Goal: Task Accomplishment & Management: Manage account settings

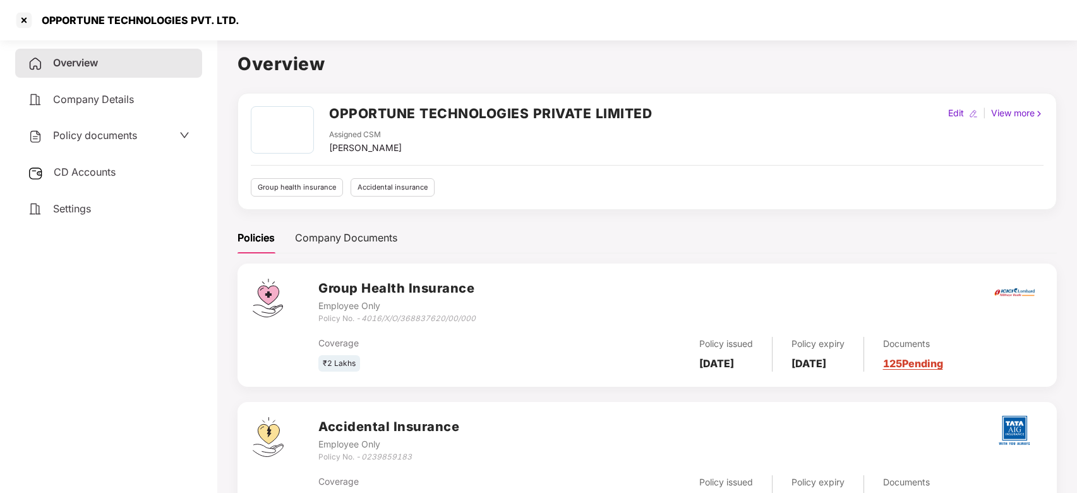
scroll to position [3, 0]
click at [25, 23] on div at bounding box center [24, 20] width 20 height 20
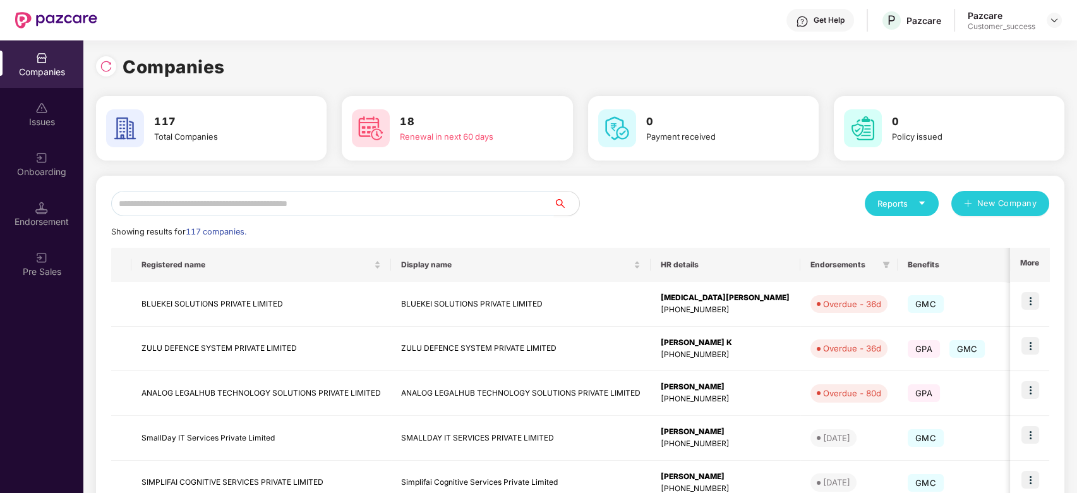
click at [243, 196] on input "text" at bounding box center [332, 203] width 443 height 25
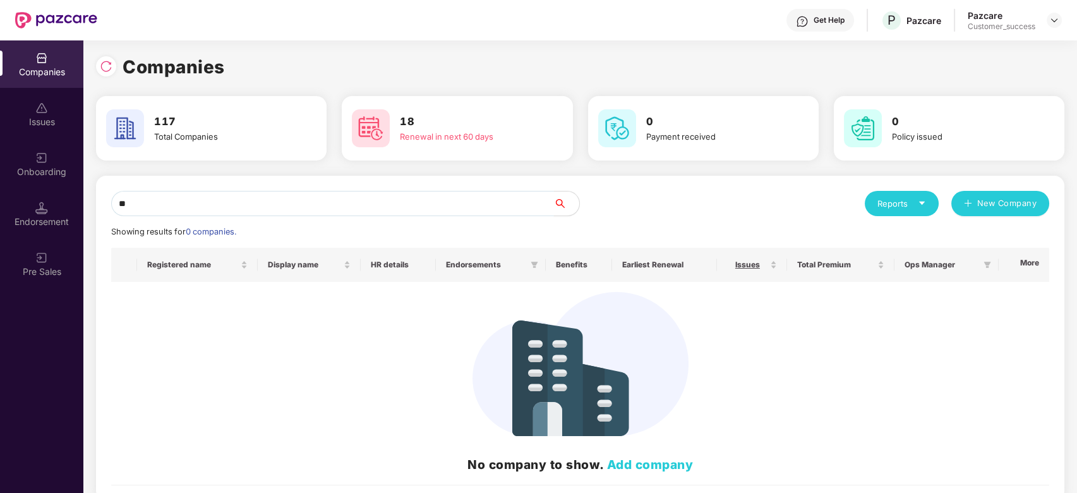
type input "*"
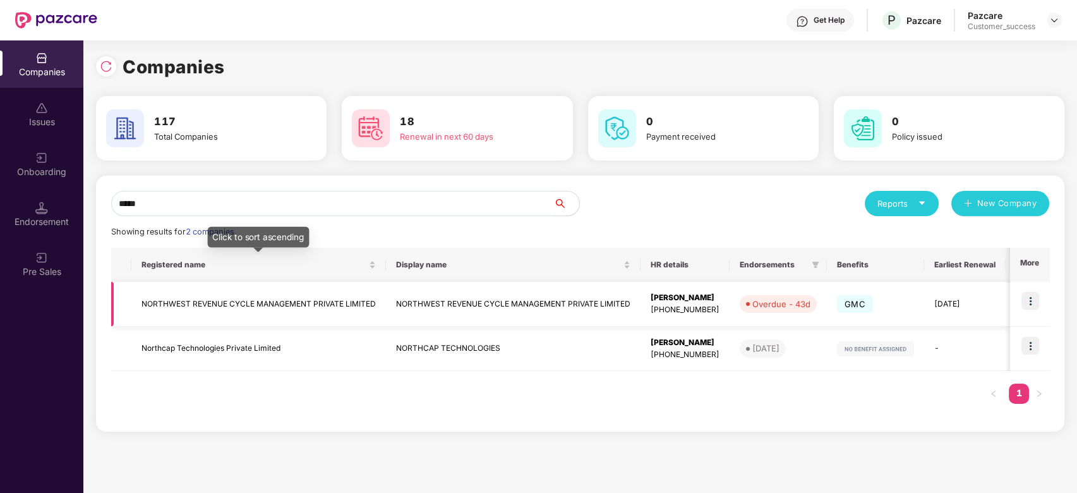
type input "*****"
click at [275, 301] on td "NORTHWEST REVENUE CYCLE MANAGEMENT PRIVATE LIMITED" at bounding box center [258, 304] width 255 height 45
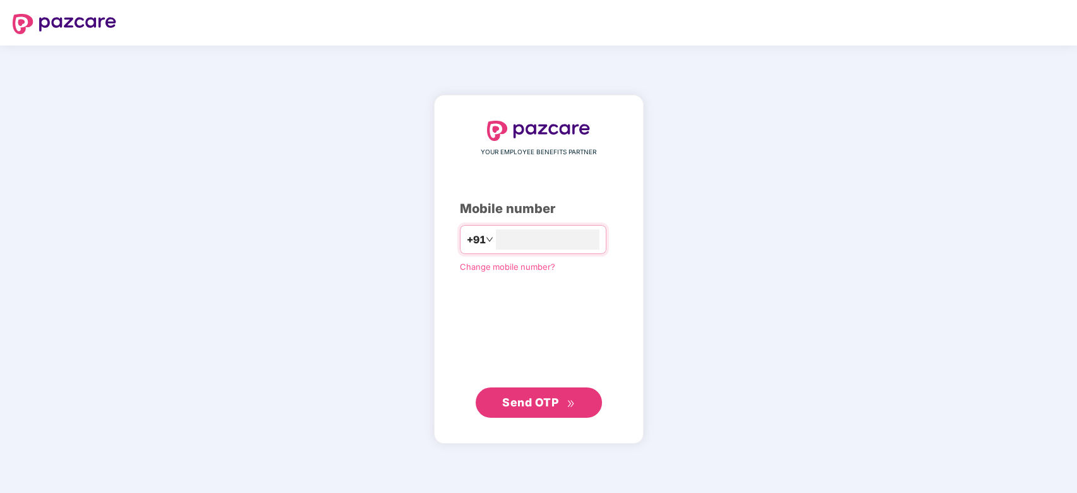
type input "**********"
click at [554, 398] on span "Send OTP" at bounding box center [530, 401] width 56 height 13
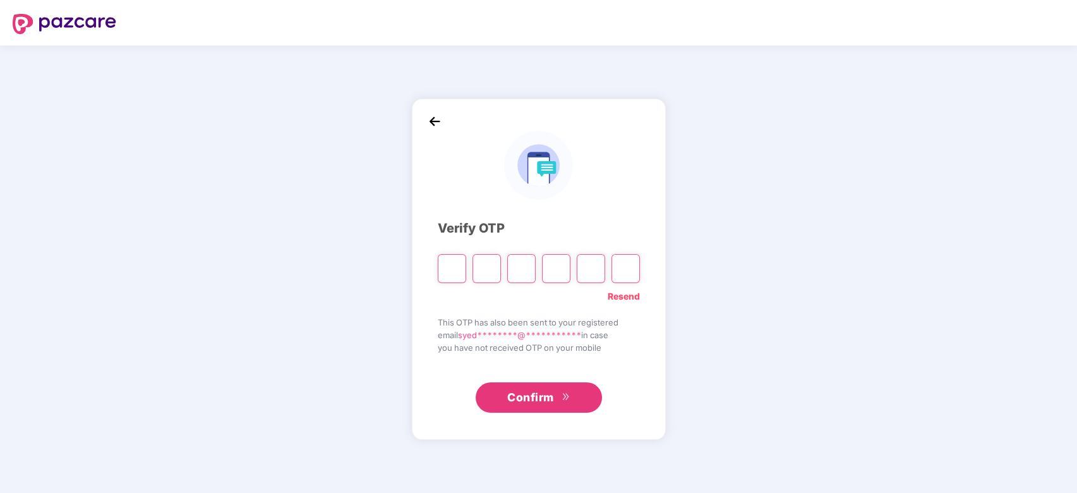
type input "*"
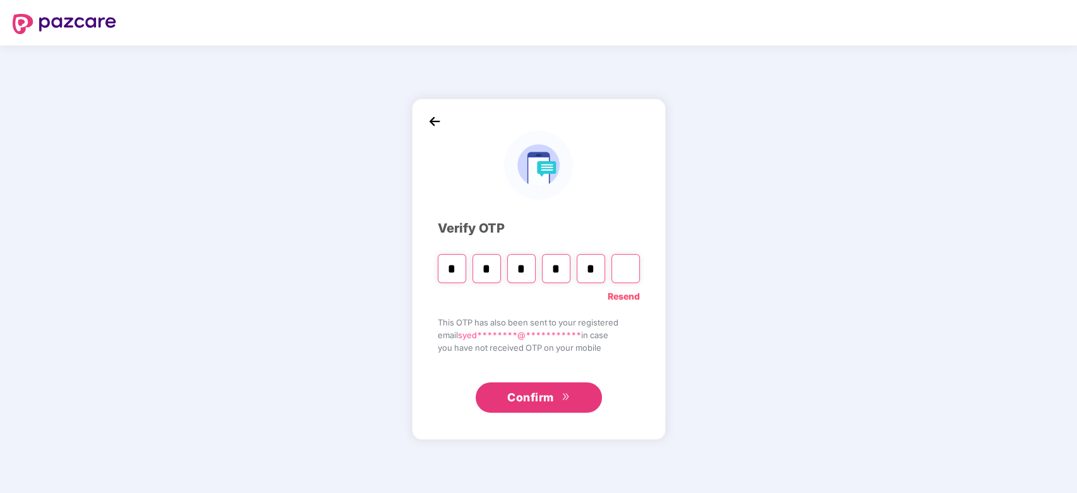
type input "*"
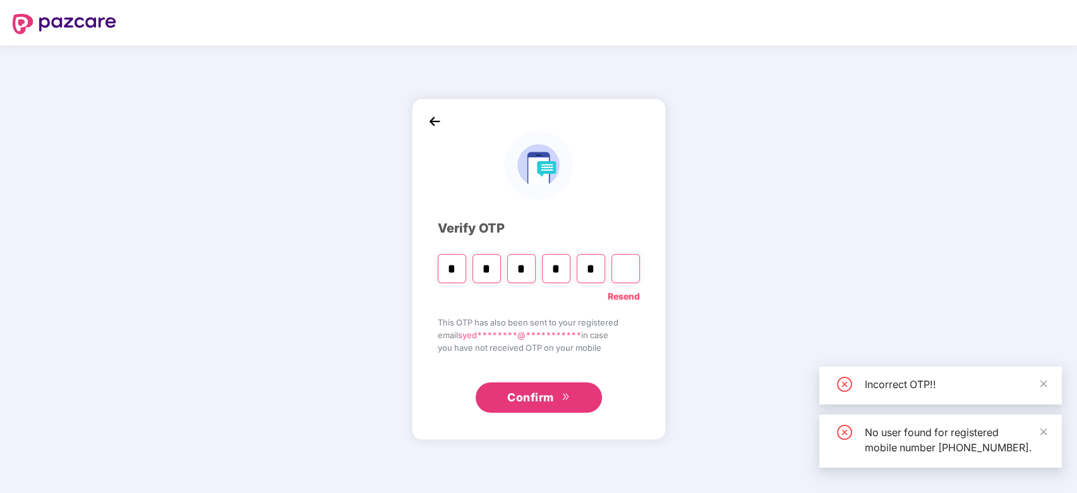
type input "*"
click at [601, 268] on input "*" at bounding box center [591, 268] width 28 height 29
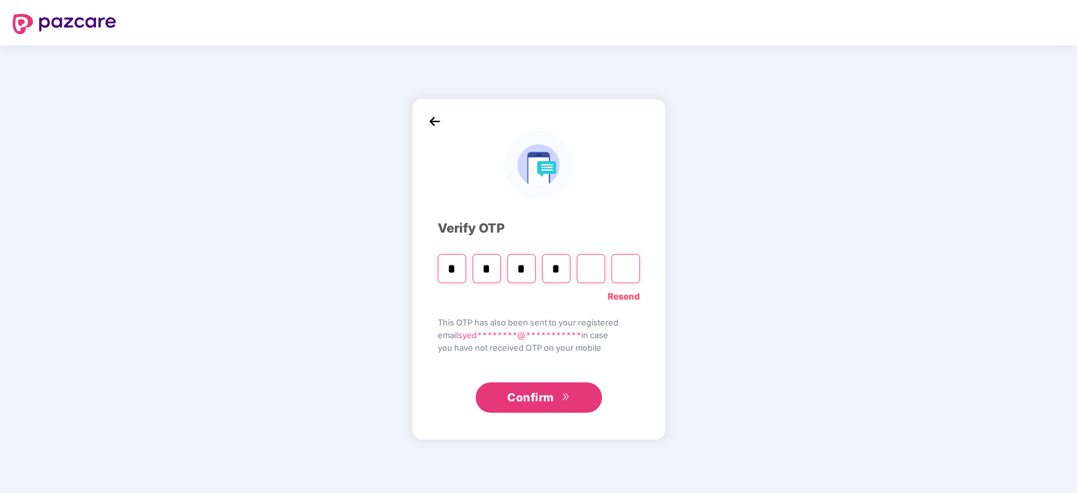
type input "*"
click at [600, 268] on input "*" at bounding box center [591, 268] width 28 height 29
type input "*"
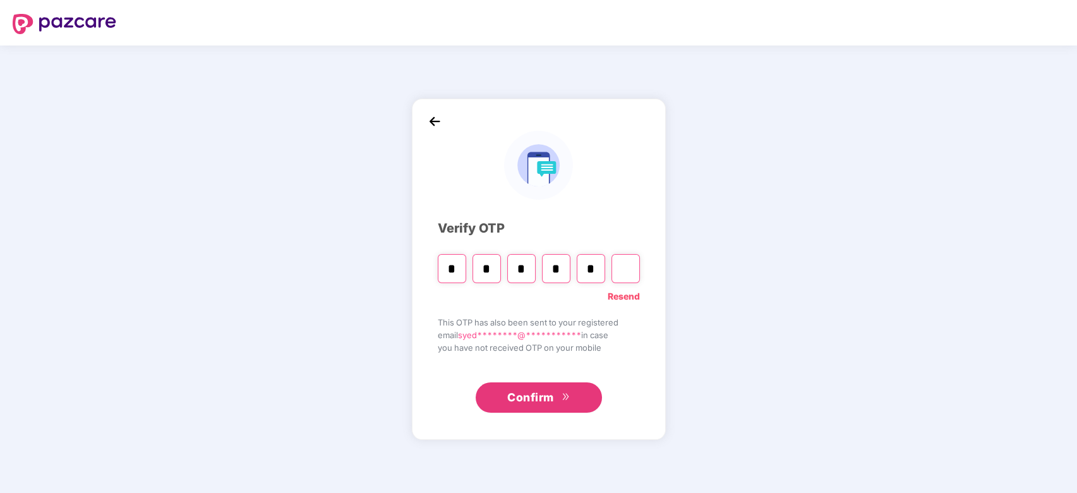
type input "*"
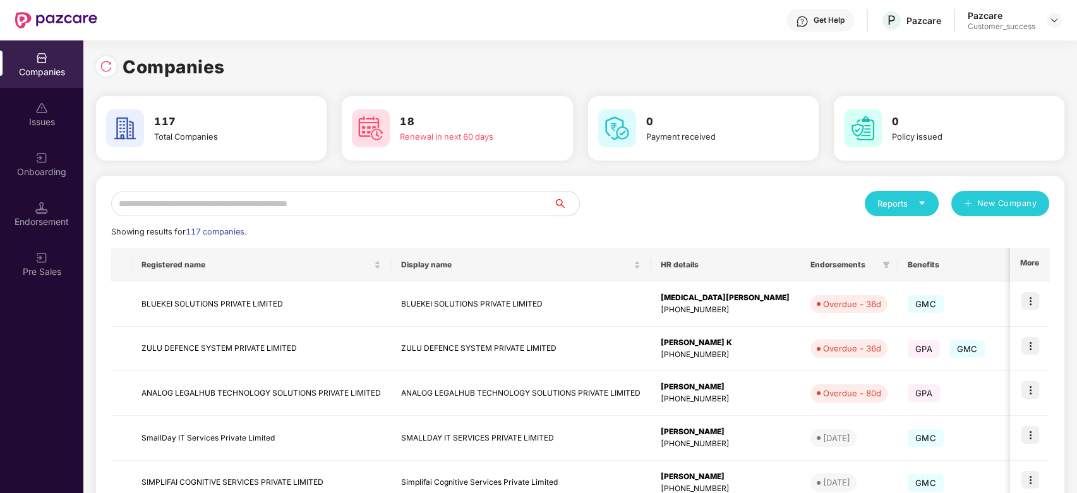
click at [302, 198] on input "text" at bounding box center [332, 203] width 443 height 25
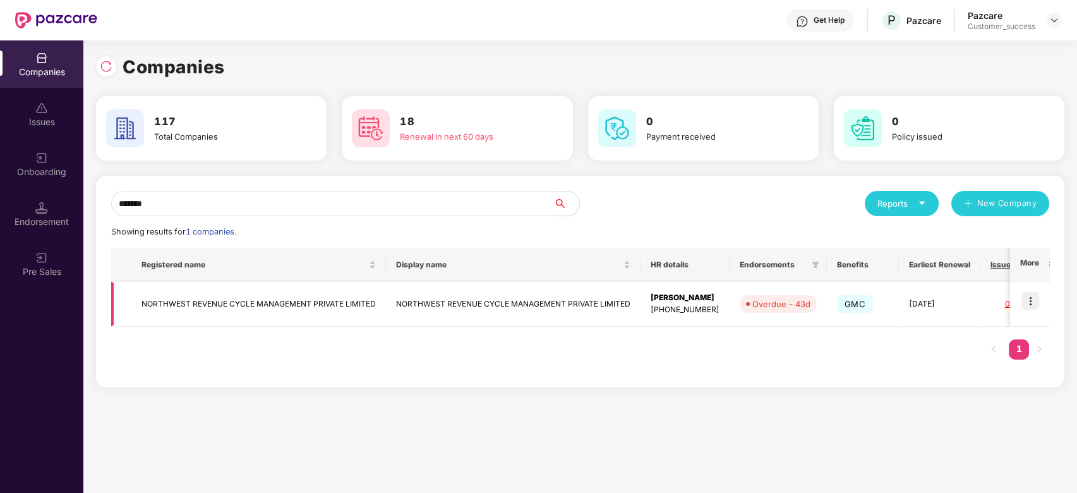
type input "*******"
click at [1034, 303] on img at bounding box center [1030, 301] width 18 height 18
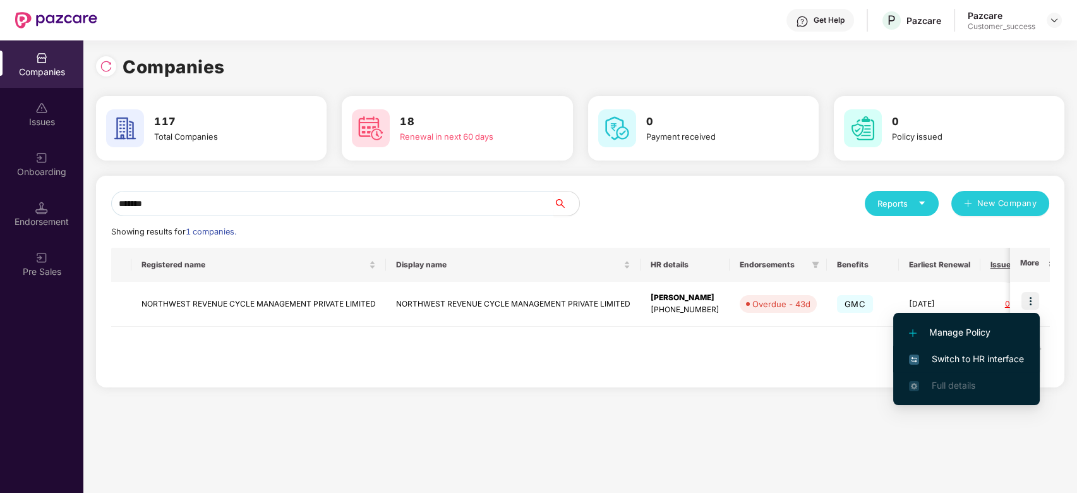
click at [968, 356] on span "Switch to HR interface" at bounding box center [966, 359] width 115 height 14
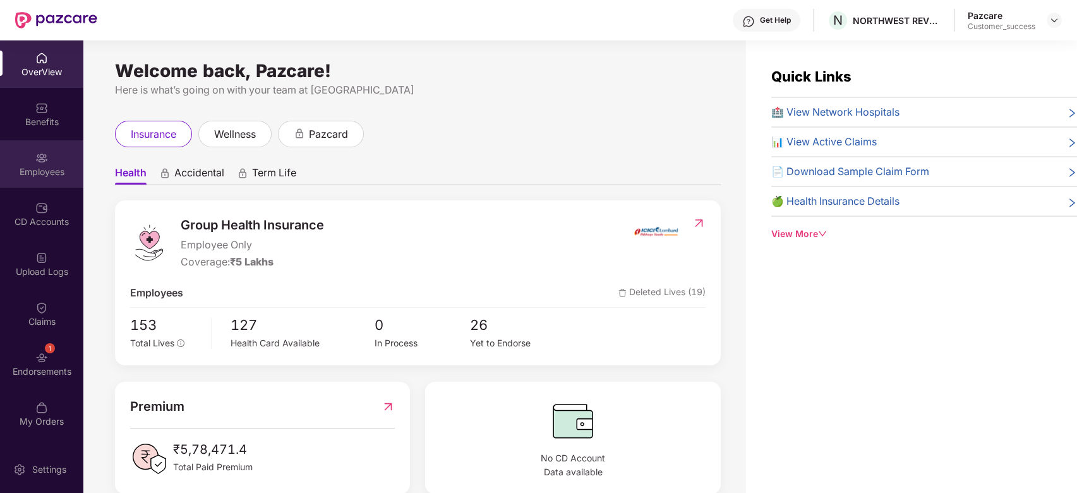
click at [45, 167] on div "Employees" at bounding box center [41, 171] width 83 height 13
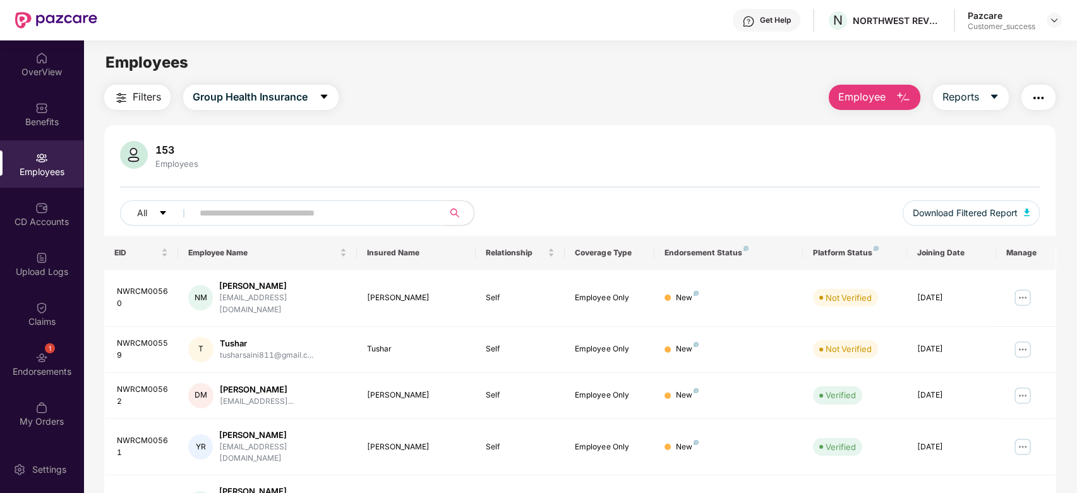
click at [305, 217] on input "text" at bounding box center [313, 212] width 227 height 19
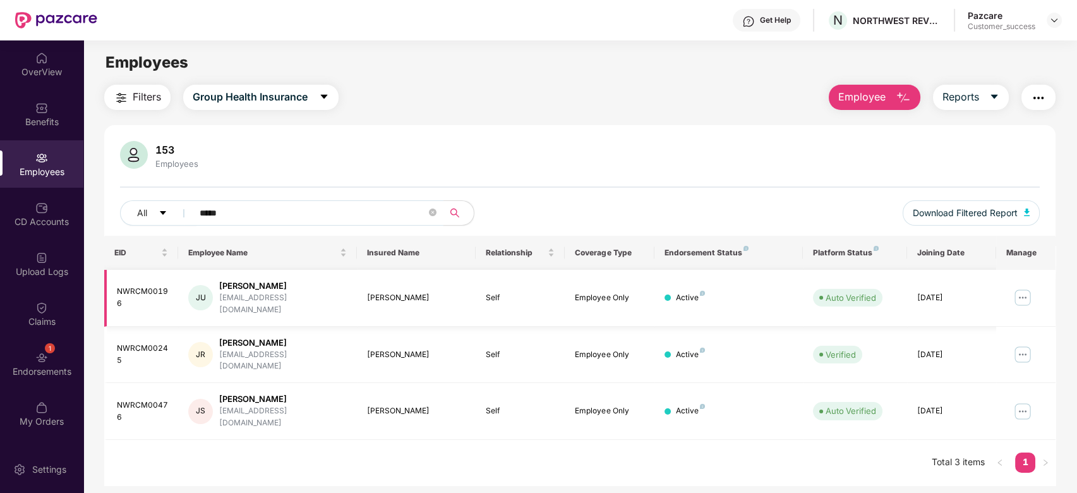
type input "*****"
click at [243, 291] on div "Jyoti Upreti" at bounding box center [283, 286] width 128 height 12
click at [206, 296] on div "JU" at bounding box center [200, 297] width 25 height 25
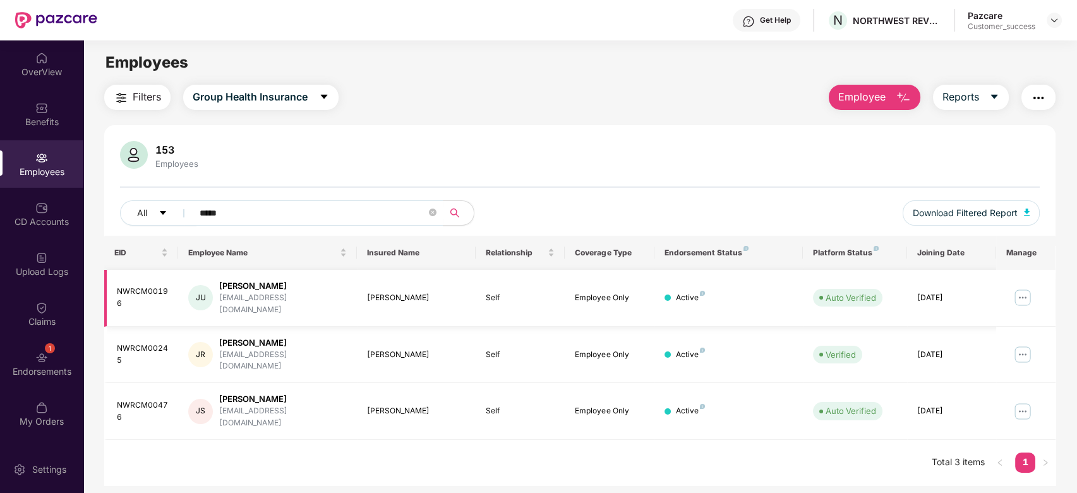
click at [376, 303] on td "Jyoti Upreti" at bounding box center [416, 298] width 119 height 57
click at [1019, 287] on img at bounding box center [1022, 297] width 20 height 20
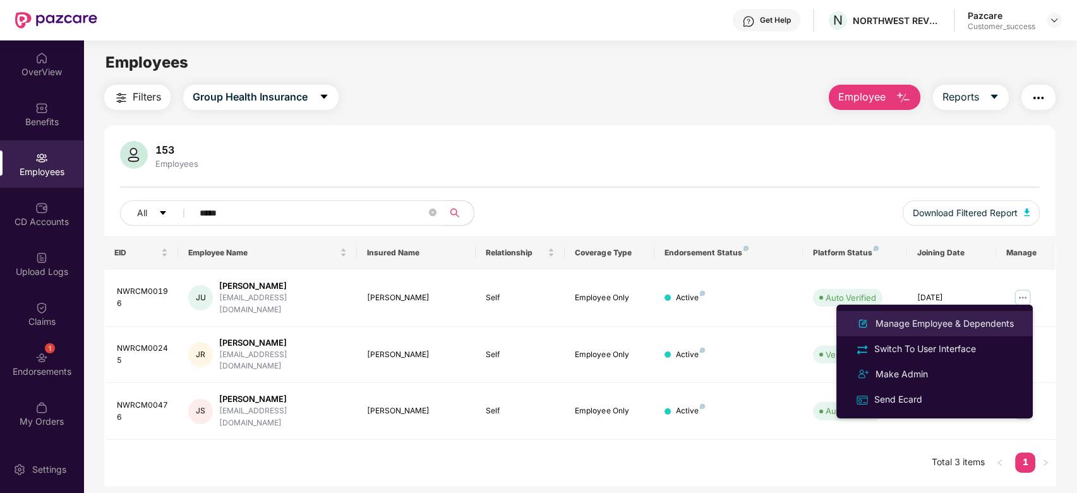
click at [958, 320] on div "Manage Employee & Dependents" at bounding box center [944, 323] width 143 height 14
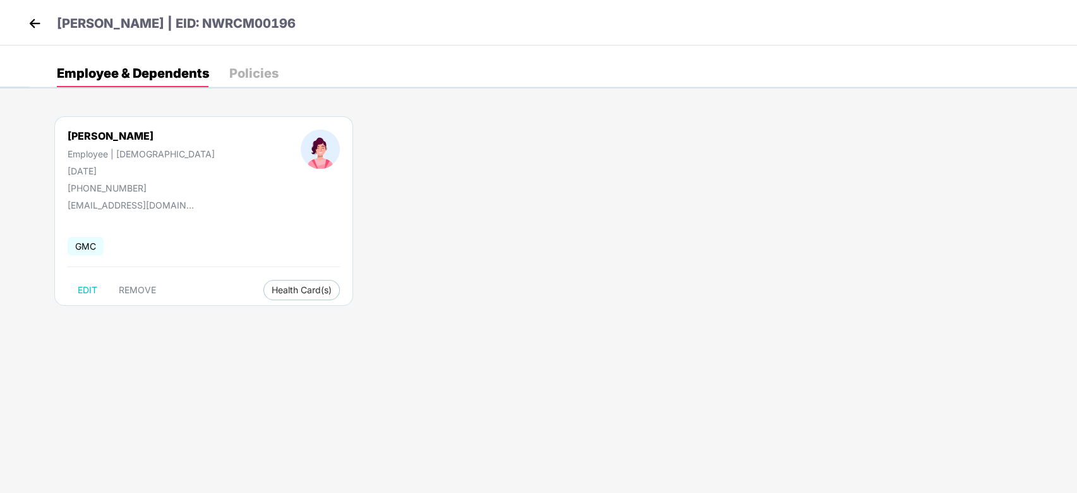
click at [247, 71] on div "Policies" at bounding box center [253, 73] width 49 height 13
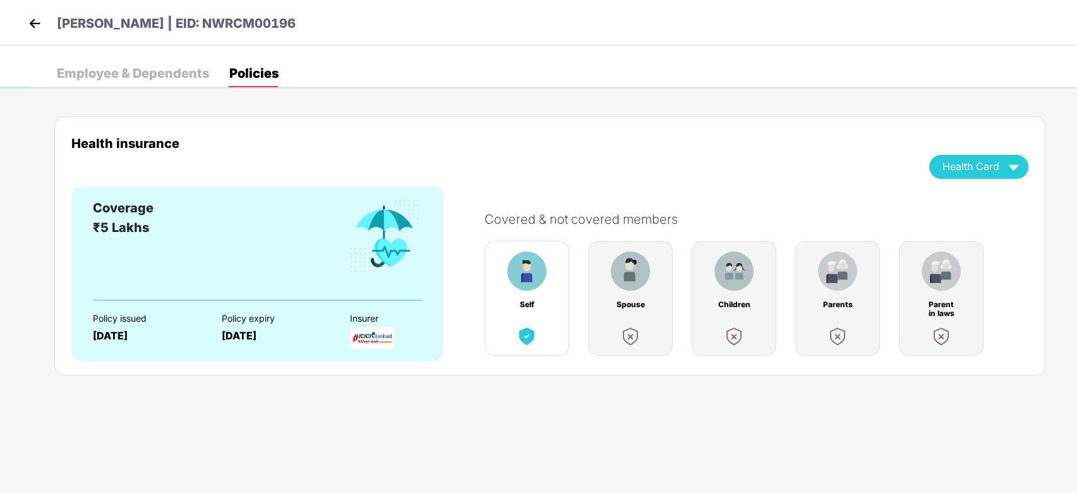
click at [644, 333] on div "Spouse" at bounding box center [630, 298] width 85 height 115
click at [136, 75] on div "Employee & Dependents" at bounding box center [133, 73] width 152 height 13
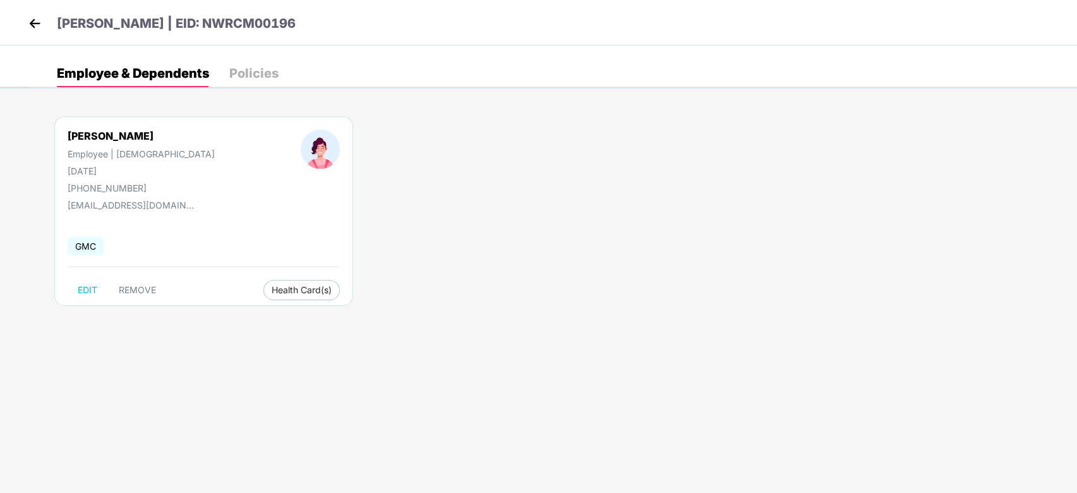
click at [39, 28] on img at bounding box center [34, 23] width 19 height 19
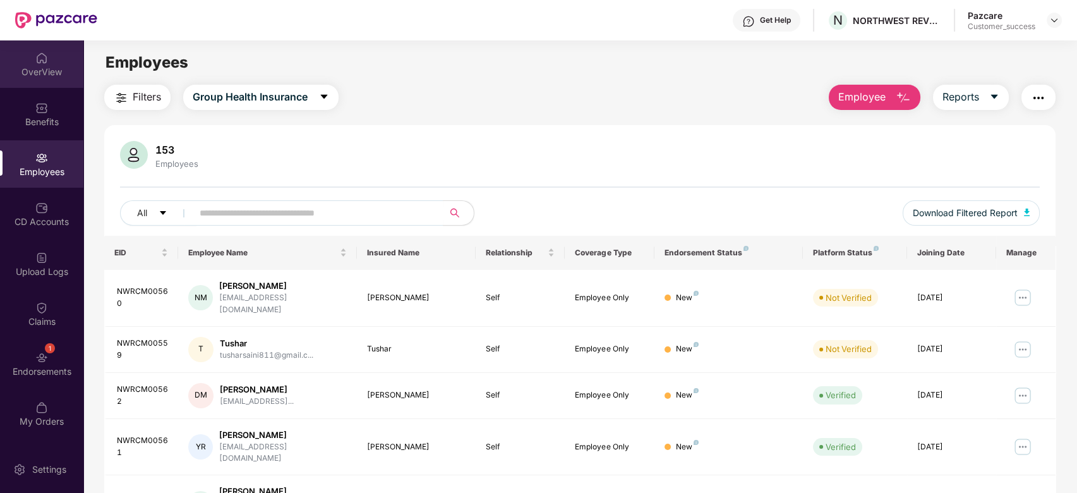
click at [40, 52] on img at bounding box center [41, 58] width 13 height 13
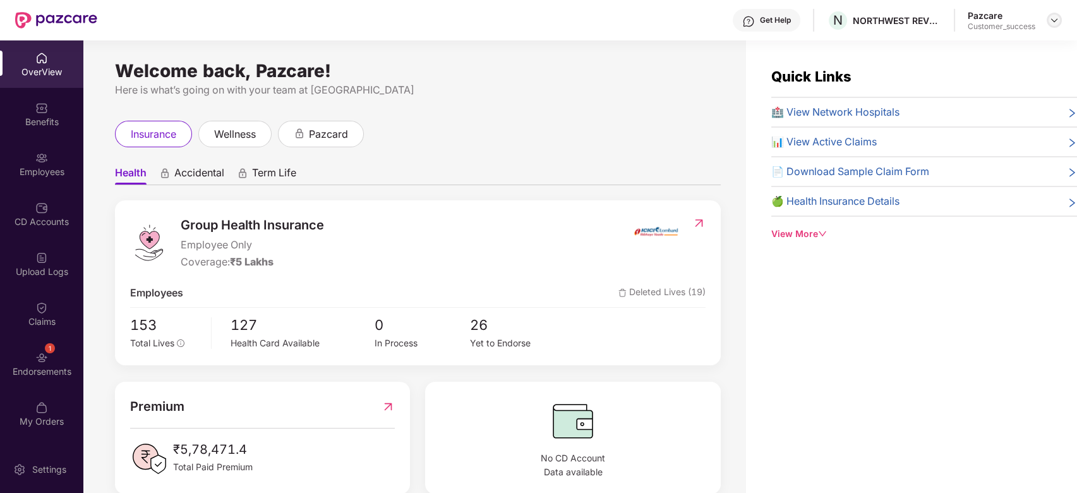
click at [1059, 16] on div at bounding box center [1054, 20] width 15 height 15
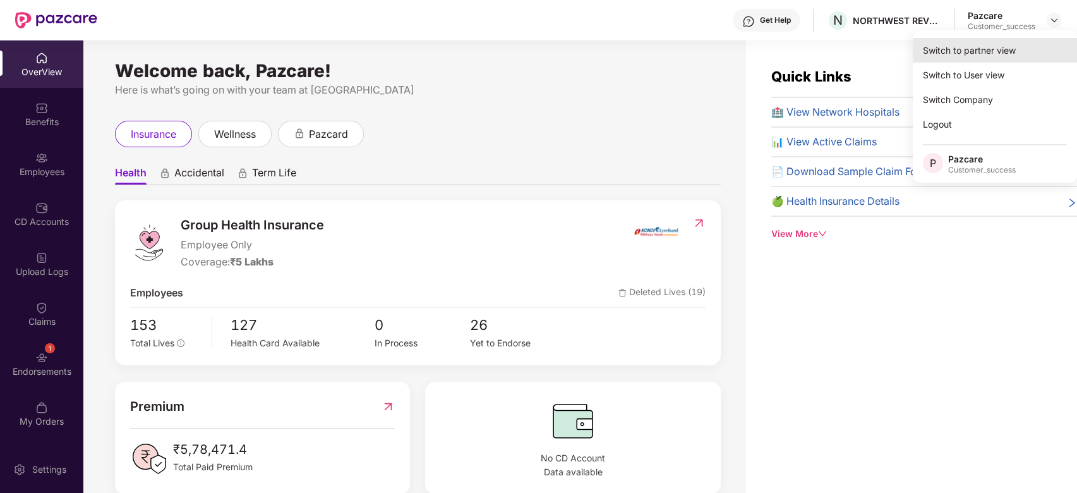
click at [987, 51] on div "Switch to partner view" at bounding box center [995, 50] width 164 height 25
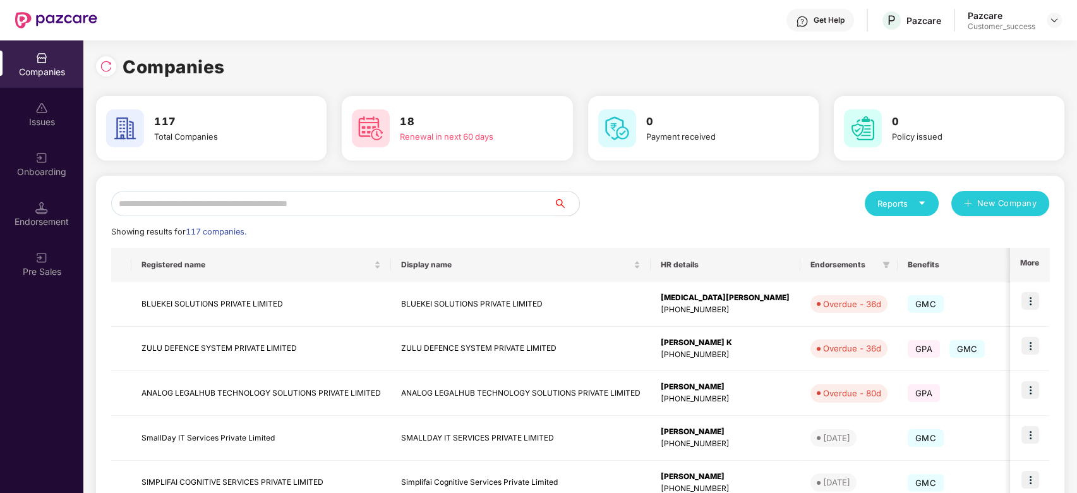
click at [390, 200] on input "text" at bounding box center [332, 203] width 443 height 25
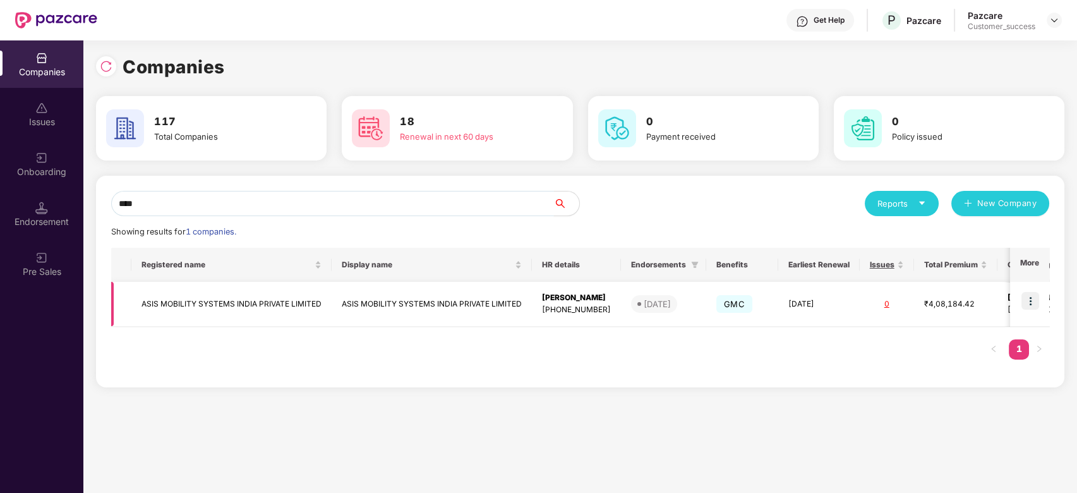
type input "****"
click at [272, 299] on td "ASIS MOBILITY SYSTEMS INDIA PRIVATE LIMITED" at bounding box center [231, 304] width 200 height 45
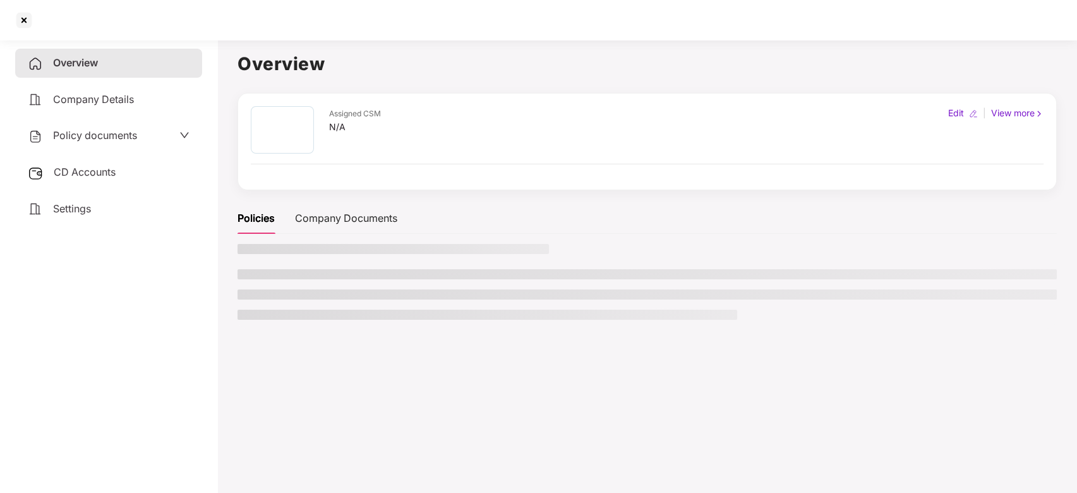
click at [272, 299] on ul at bounding box center [646, 294] width 819 height 51
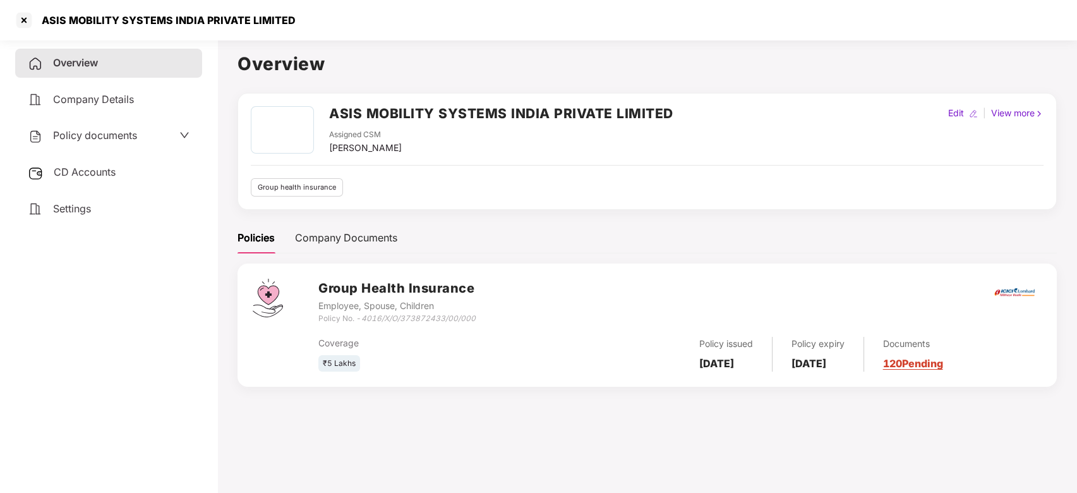
click at [107, 131] on span "Policy documents" at bounding box center [95, 135] width 84 height 13
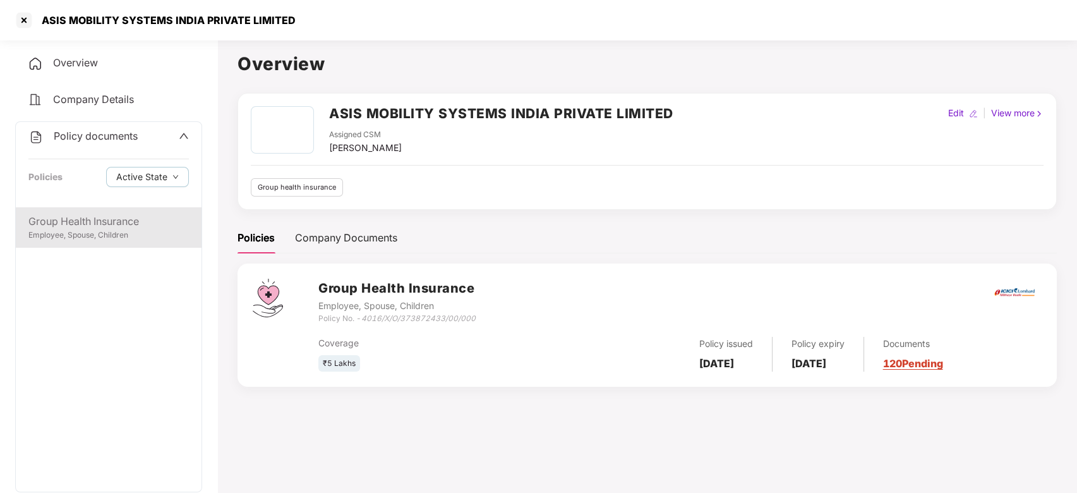
click at [106, 243] on div "Group Health Insurance Employee, Spouse, Children" at bounding box center [109, 227] width 186 height 40
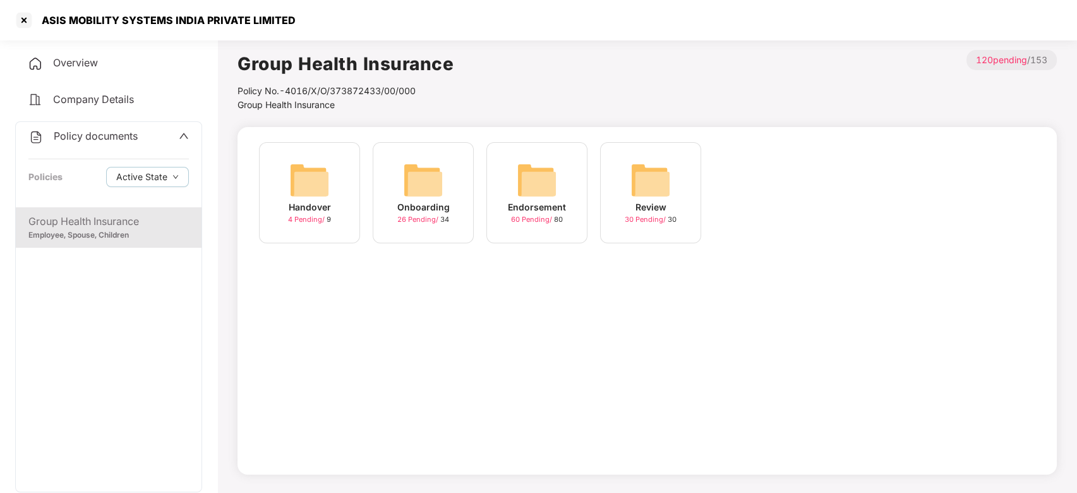
click at [390, 198] on div "Onboarding 26 Pending / 34" at bounding box center [423, 192] width 101 height 101
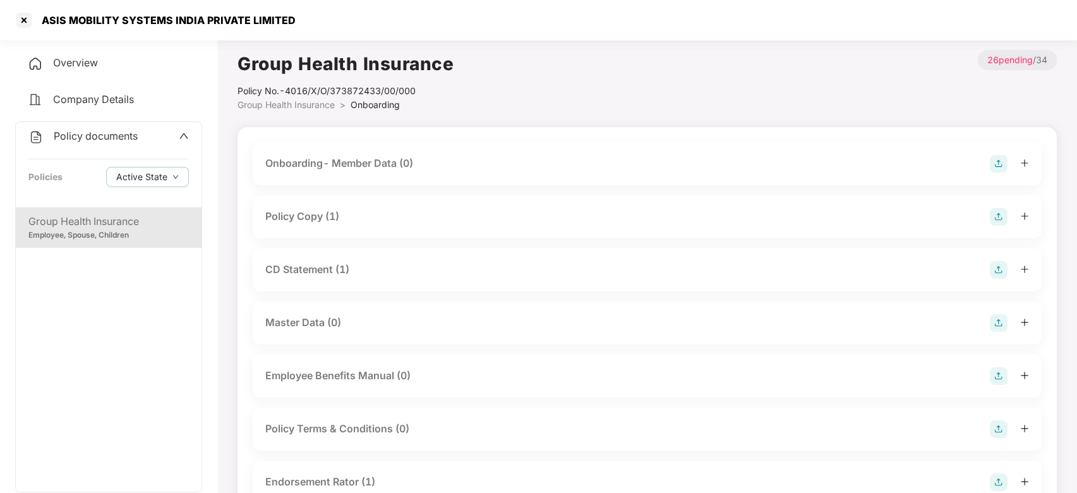
click at [340, 220] on div "Policy Copy (1)" at bounding box center [647, 217] width 764 height 18
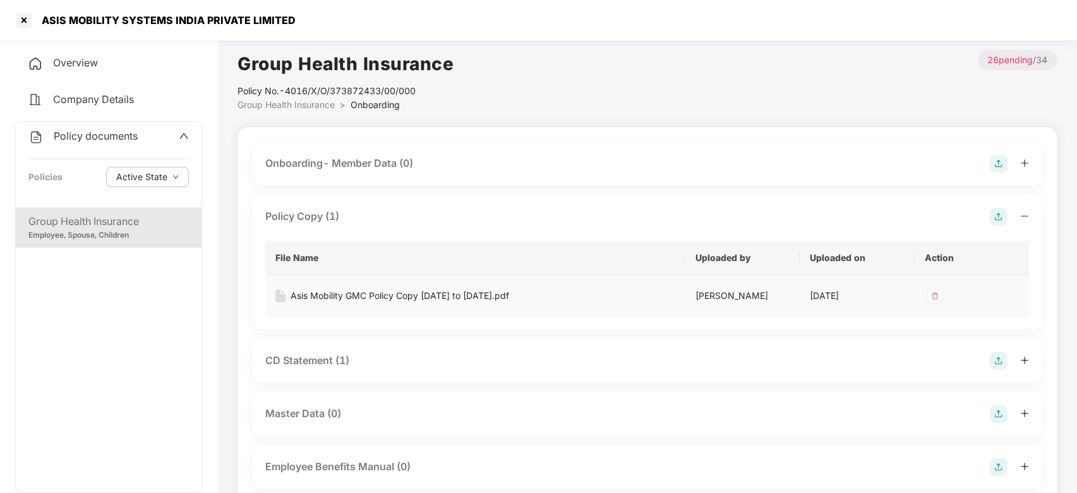
click at [419, 294] on div "Asis Mobility GMC Policy Copy 2024 to 2025.pdf" at bounding box center [400, 296] width 219 height 14
click at [72, 61] on span "Overview" at bounding box center [75, 62] width 45 height 13
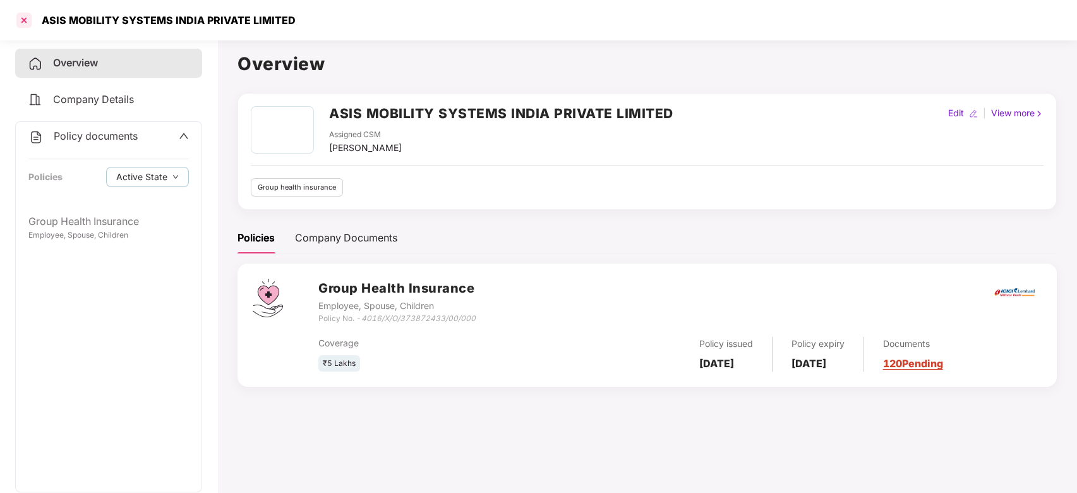
click at [30, 21] on div at bounding box center [24, 20] width 20 height 20
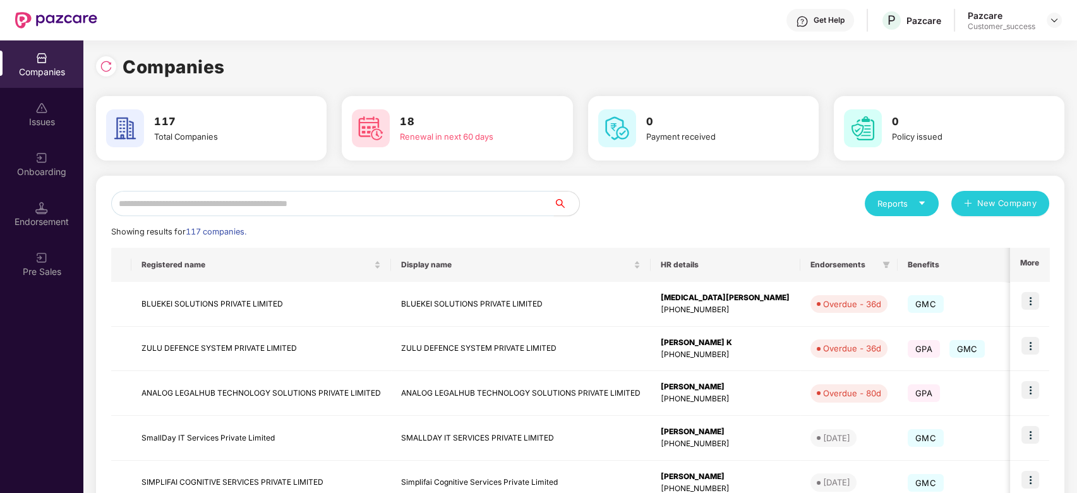
click at [267, 201] on input "text" at bounding box center [332, 203] width 443 height 25
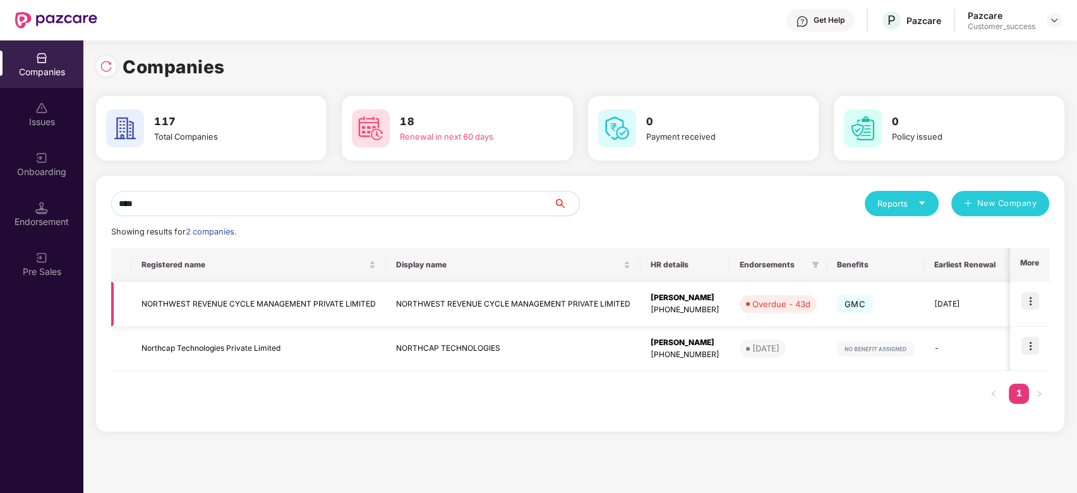
type input "****"
click at [260, 296] on td "NORTHWEST REVENUE CYCLE MANAGEMENT PRIVATE LIMITED" at bounding box center [258, 304] width 255 height 45
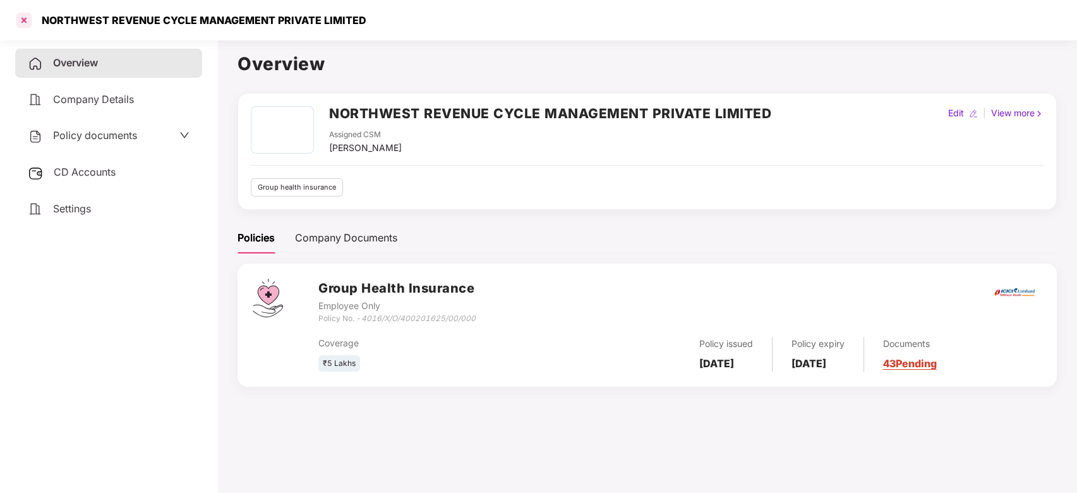
click at [29, 19] on div at bounding box center [24, 20] width 20 height 20
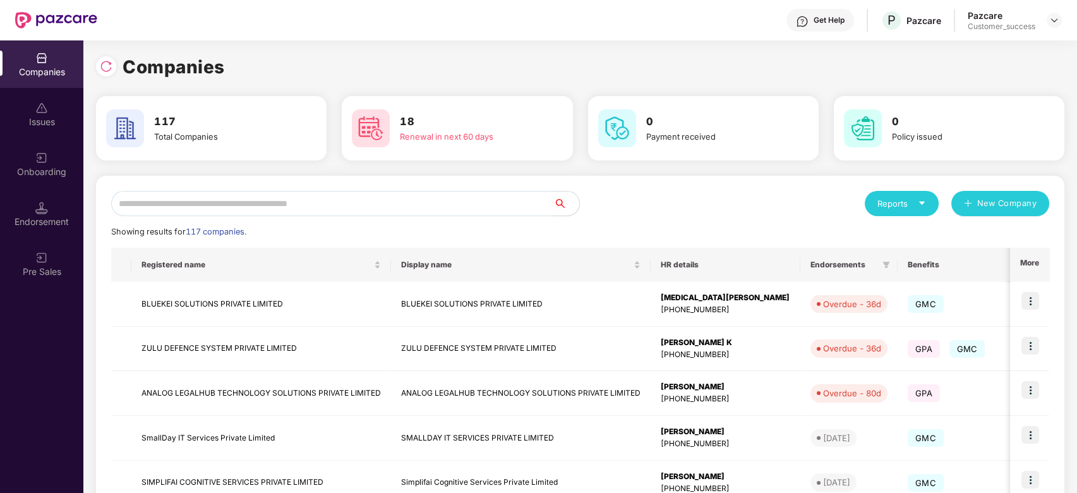
click at [276, 204] on input "text" at bounding box center [332, 203] width 443 height 25
type input "*"
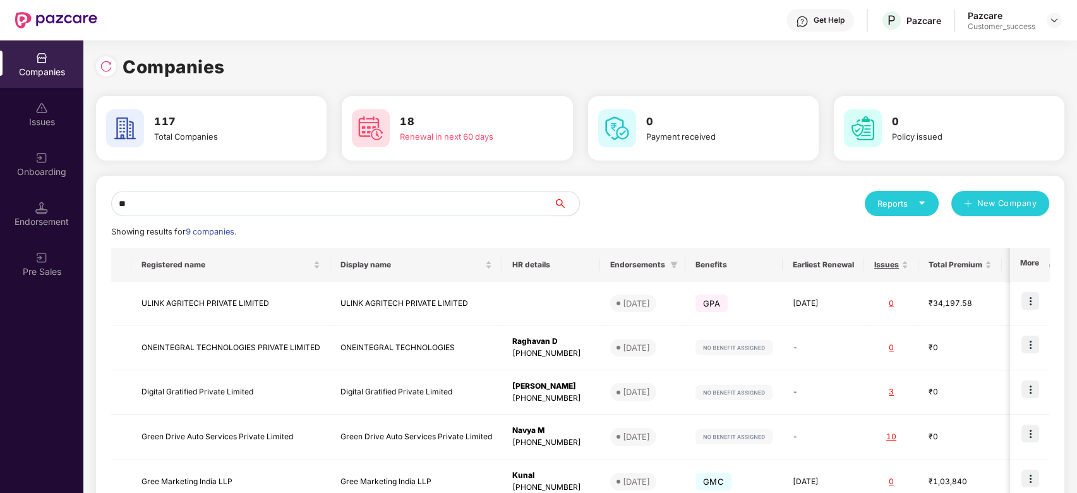
type input "*"
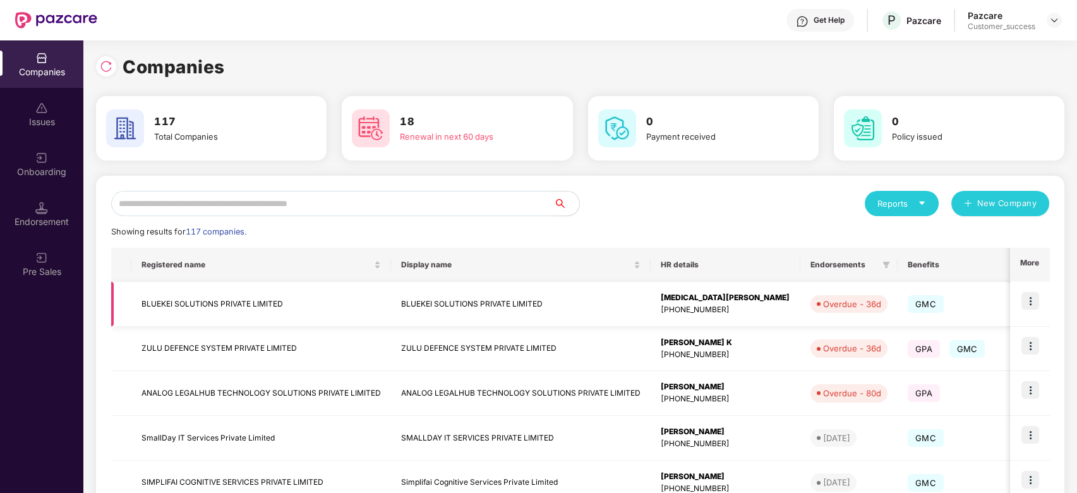
click at [1029, 306] on img at bounding box center [1030, 301] width 18 height 18
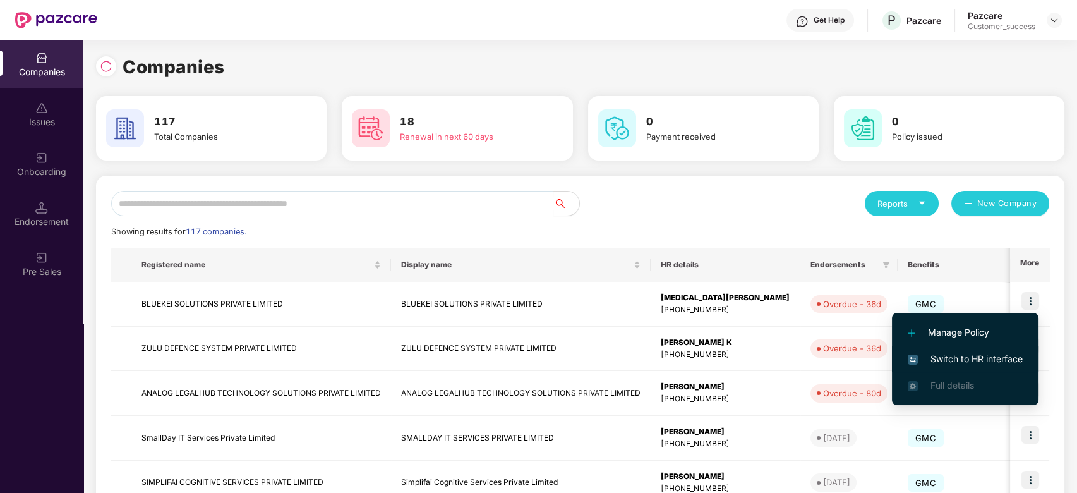
click at [951, 363] on span "Switch to HR interface" at bounding box center [965, 359] width 115 height 14
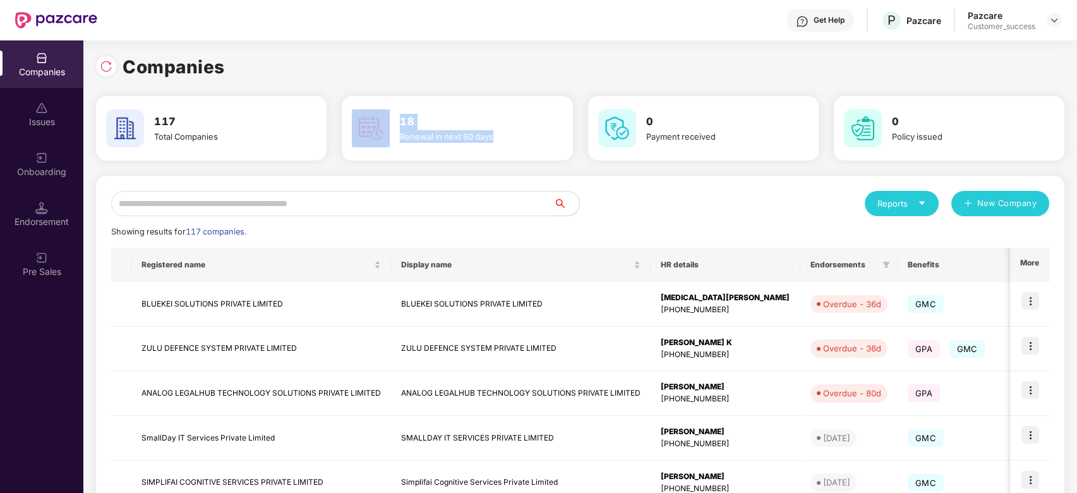
drag, startPoint x: 497, startPoint y: 130, endPoint x: 384, endPoint y: 121, distance: 113.4
click at [384, 121] on div "18 Renewal in next 60 days" at bounding box center [457, 128] width 220 height 44
click at [332, 58] on div "Companies" at bounding box center [580, 67] width 968 height 28
